Goal: Transaction & Acquisition: Purchase product/service

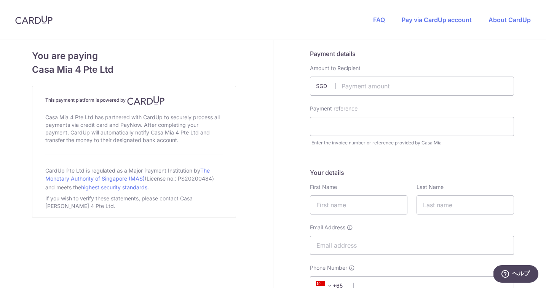
drag, startPoint x: 307, startPoint y: 67, endPoint x: 358, endPoint y: 67, distance: 51.4
click at [358, 67] on div "Amount to Recipient SGD" at bounding box center [412, 79] width 213 height 31
click at [339, 73] on div "Amount to Recipient SGD" at bounding box center [412, 79] width 204 height 31
drag, startPoint x: 309, startPoint y: 66, endPoint x: 366, endPoint y: 66, distance: 57.1
click at [366, 66] on div "Amount to Recipient SGD" at bounding box center [412, 79] width 213 height 31
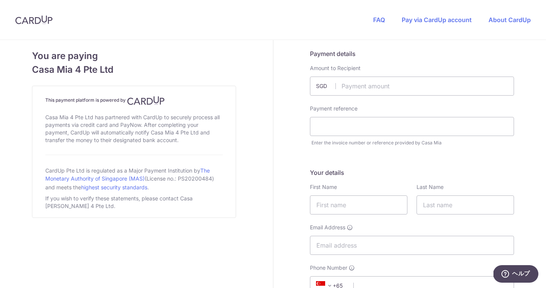
drag, startPoint x: 311, startPoint y: 67, endPoint x: 369, endPoint y: 67, distance: 58.3
click at [369, 67] on div "Amount to Recipient SGD" at bounding box center [412, 79] width 204 height 31
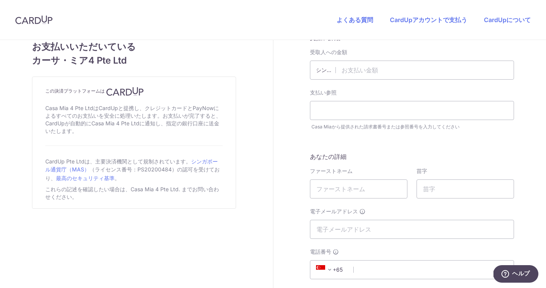
scroll to position [24, 0]
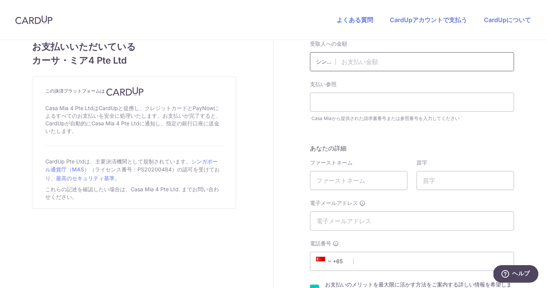
click at [353, 66] on input "text" at bounding box center [412, 61] width 204 height 19
click at [359, 103] on input "text" at bounding box center [412, 102] width 204 height 19
type input "19229"
click at [414, 64] on input "text" at bounding box center [412, 61] width 204 height 19
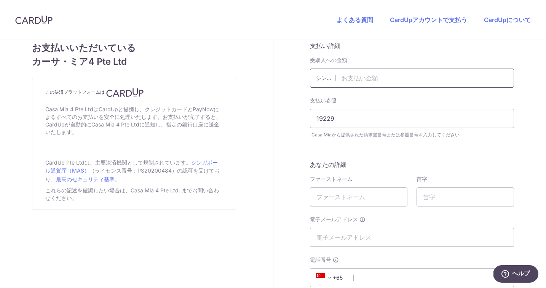
scroll to position [0, 0]
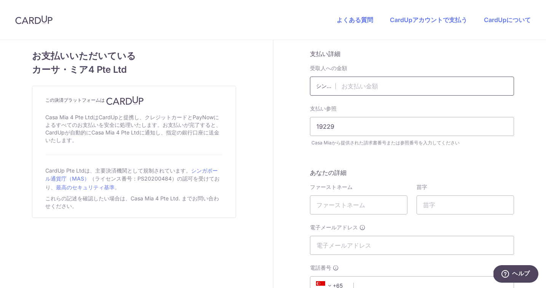
click at [355, 85] on input "text" at bounding box center [412, 86] width 204 height 19
type input "3069.00"
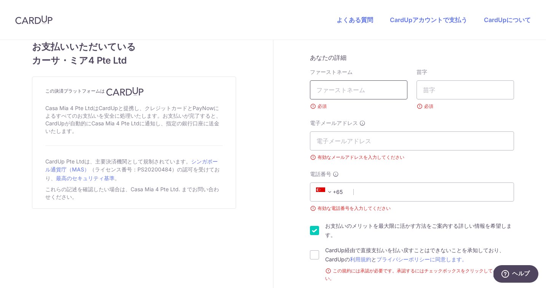
scroll to position [97, 0]
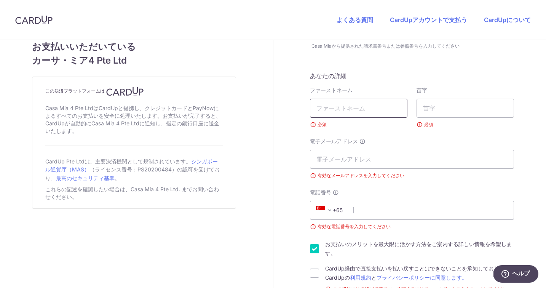
click at [326, 110] on input "text" at bounding box center [359, 108] width 98 height 19
type input "LULY"
click at [434, 111] on input "text" at bounding box center [466, 108] width 98 height 19
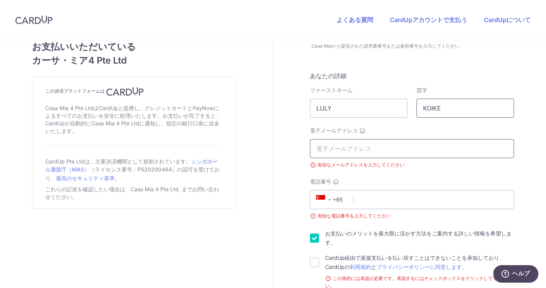
type input "KOIKE"
click at [326, 149] on input "電子メールアドレス" at bounding box center [412, 148] width 204 height 19
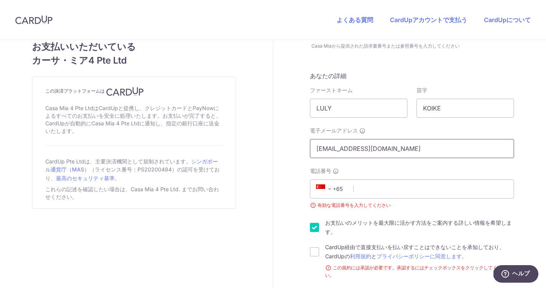
scroll to position [107, 0]
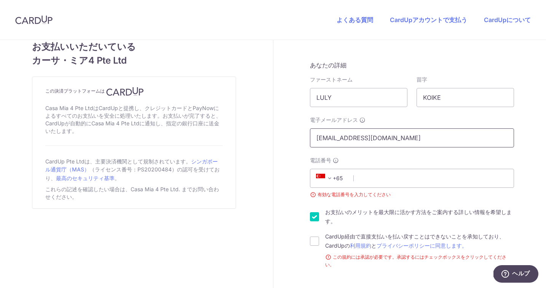
type input "[EMAIL_ADDRESS][DOMAIN_NAME]"
click at [336, 182] on font "+65" at bounding box center [338, 178] width 10 height 9
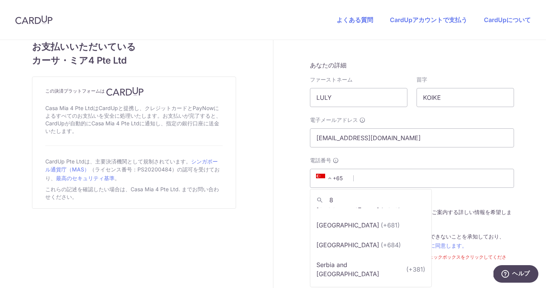
scroll to position [0, 0]
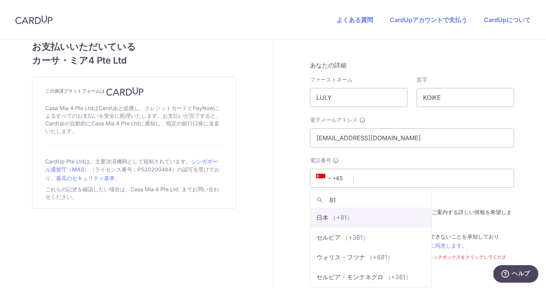
type input "81"
select select "114"
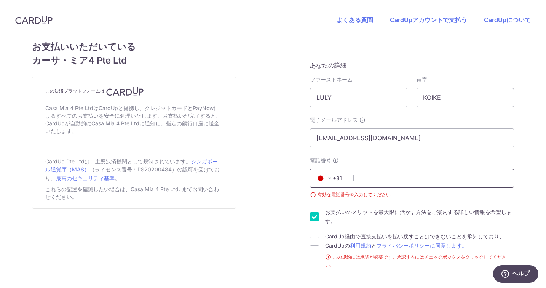
click at [384, 172] on input "電話番号" at bounding box center [412, 178] width 204 height 19
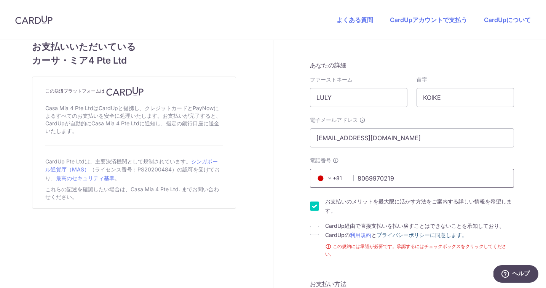
scroll to position [115, 0]
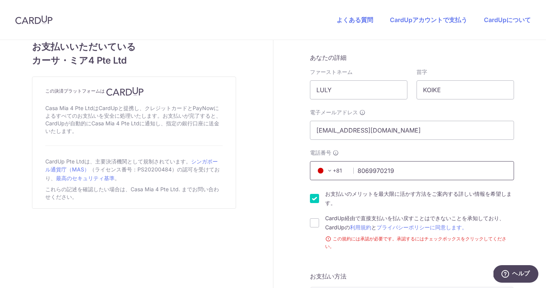
type input "8069970219"
click at [317, 202] on input "お支払いのメリットを最大限に活かす方法をご案内する詳しい情報を希望します。" at bounding box center [314, 198] width 9 height 9
checkbox input "false"
click at [315, 227] on input "CardUp経由で直接支払いを払い戻すことはできないことを承知しており、CardUpの 利用規約 と プライバシーポリシーに同意します。" at bounding box center [314, 222] width 9 height 9
checkbox input "true"
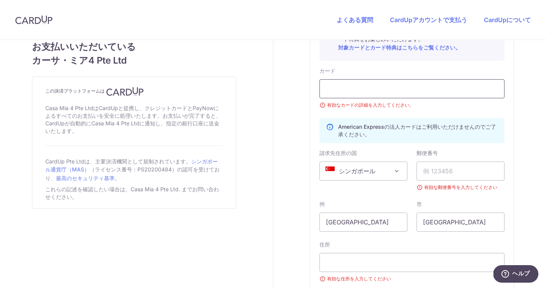
scroll to position [415, 0]
click at [377, 175] on span "シンガポール" at bounding box center [363, 170] width 87 height 18
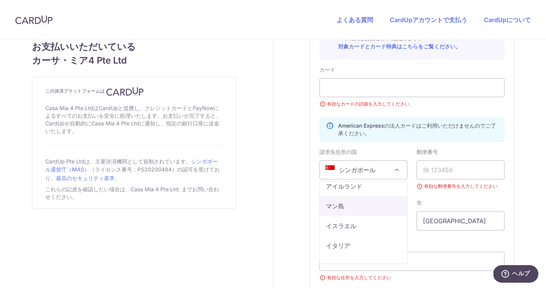
scroll to position [2202, 0]
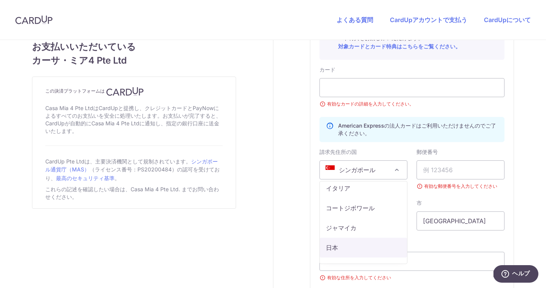
select select "JP"
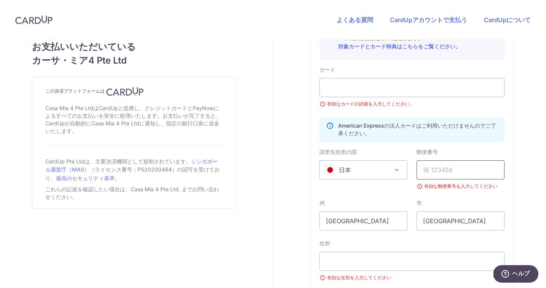
click at [447, 174] on input "text" at bounding box center [461, 169] width 88 height 19
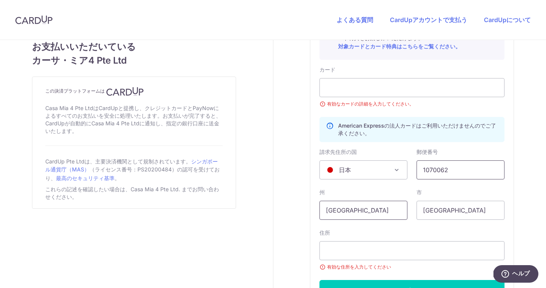
type input "1070062"
click at [368, 211] on input "[GEOGRAPHIC_DATA]" at bounding box center [364, 210] width 88 height 19
type input "S"
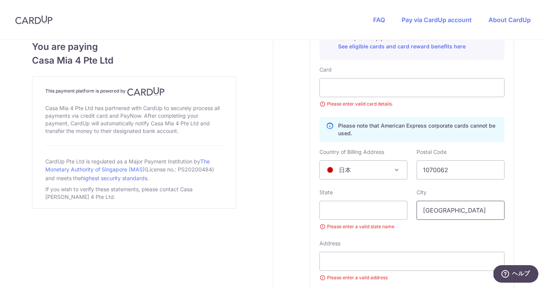
click at [466, 208] on input "[GEOGRAPHIC_DATA]" at bounding box center [461, 210] width 88 height 19
type input "S"
click at [386, 211] on input "text" at bounding box center [364, 210] width 88 height 19
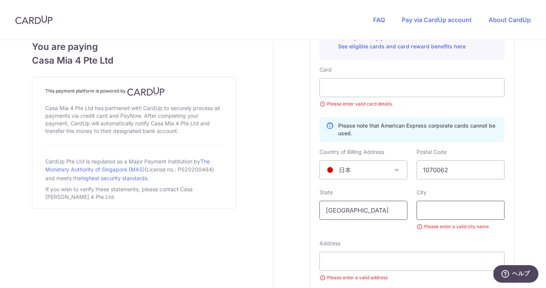
type input "[GEOGRAPHIC_DATA]"
click at [442, 213] on input "text" at bounding box center [461, 210] width 88 height 19
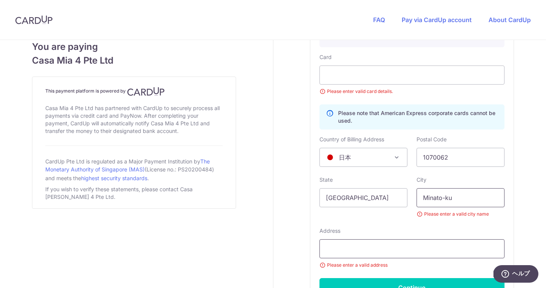
scroll to position [429, 0]
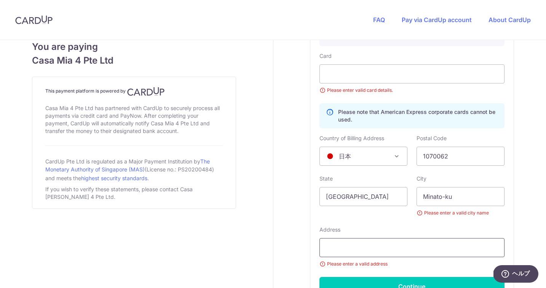
click at [449, 256] on input "text" at bounding box center [412, 247] width 185 height 19
click at [459, 197] on input "Minato-ku" at bounding box center [461, 196] width 88 height 19
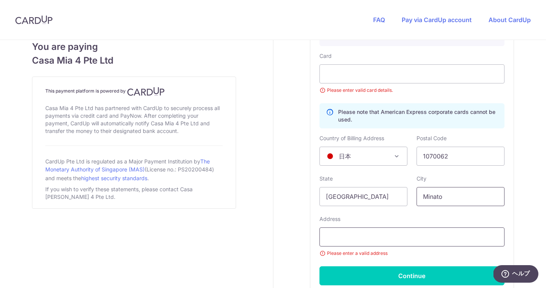
type input "Minato"
click at [420, 229] on input "text" at bounding box center [412, 236] width 185 height 19
click at [462, 202] on input "Minato" at bounding box center [461, 196] width 88 height 19
click at [384, 229] on input "text" at bounding box center [412, 236] width 185 height 19
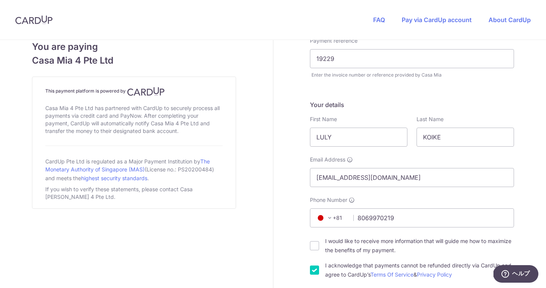
scroll to position [78, 0]
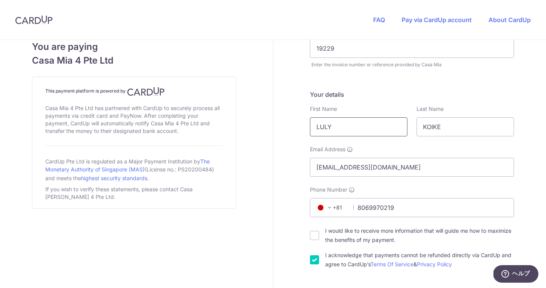
type input "7-13-2-218, Parkcourt MinamiAoyama"
click at [339, 129] on input "LULY" at bounding box center [359, 126] width 98 height 19
type input "L"
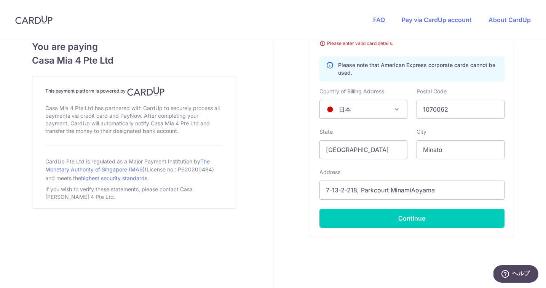
scroll to position [490, 0]
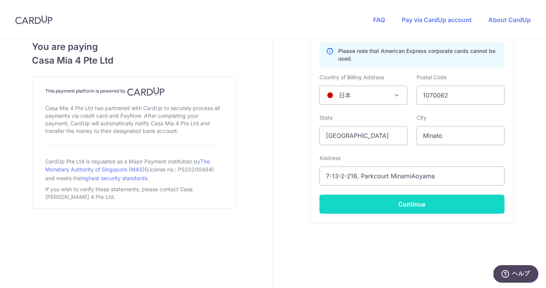
type input "YUKO"
click at [423, 207] on button "Continue" at bounding box center [412, 204] width 185 height 19
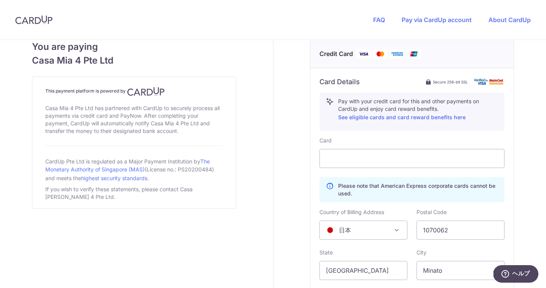
scroll to position [479, 0]
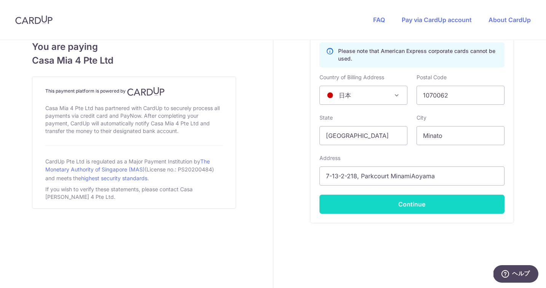
click at [431, 203] on button "Continue" at bounding box center [412, 204] width 185 height 19
type input "**** 6904"
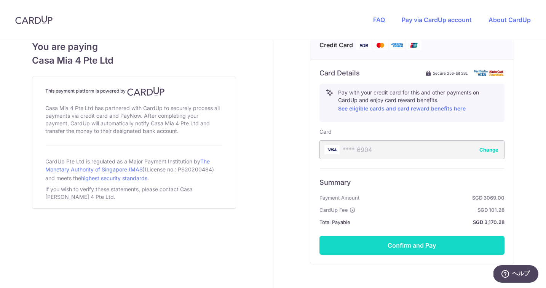
scroll to position [394, 0]
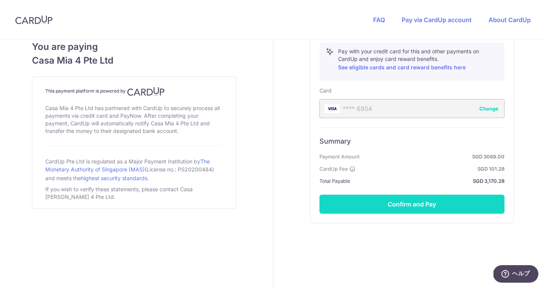
click at [440, 209] on button "Confirm and Pay" at bounding box center [412, 204] width 185 height 19
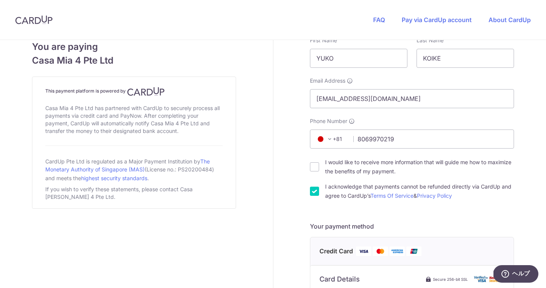
scroll to position [0, 0]
